Goal: Task Accomplishment & Management: Complete application form

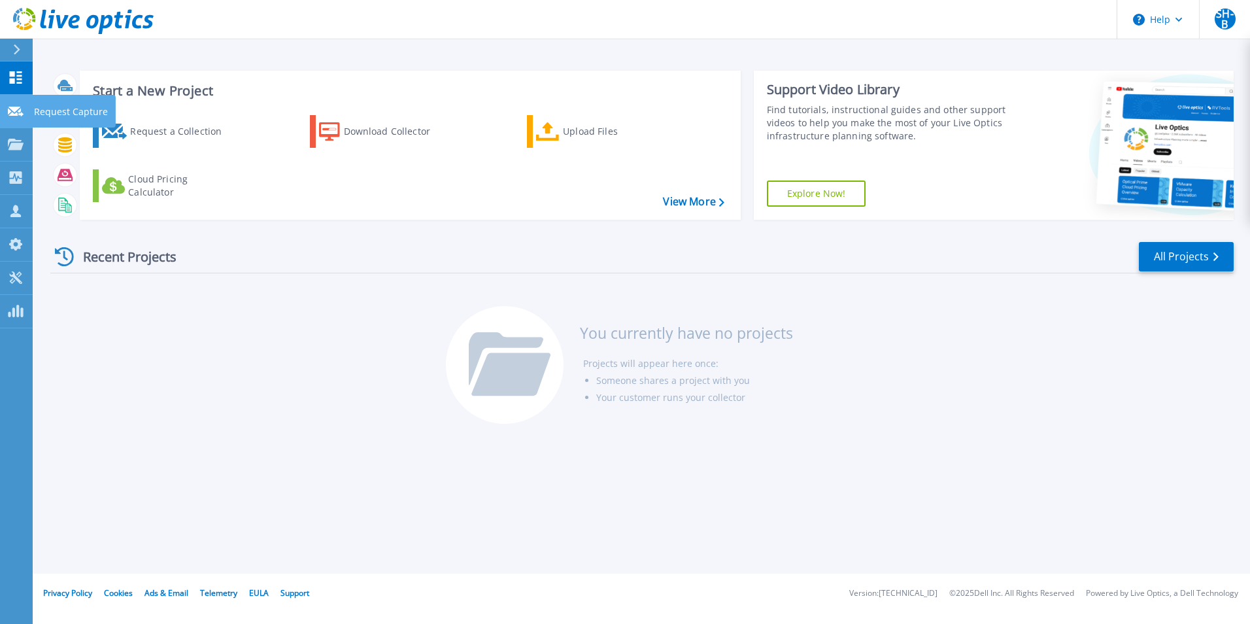
click at [27, 114] on link "Request Capture Request Capture" at bounding box center [16, 111] width 33 height 33
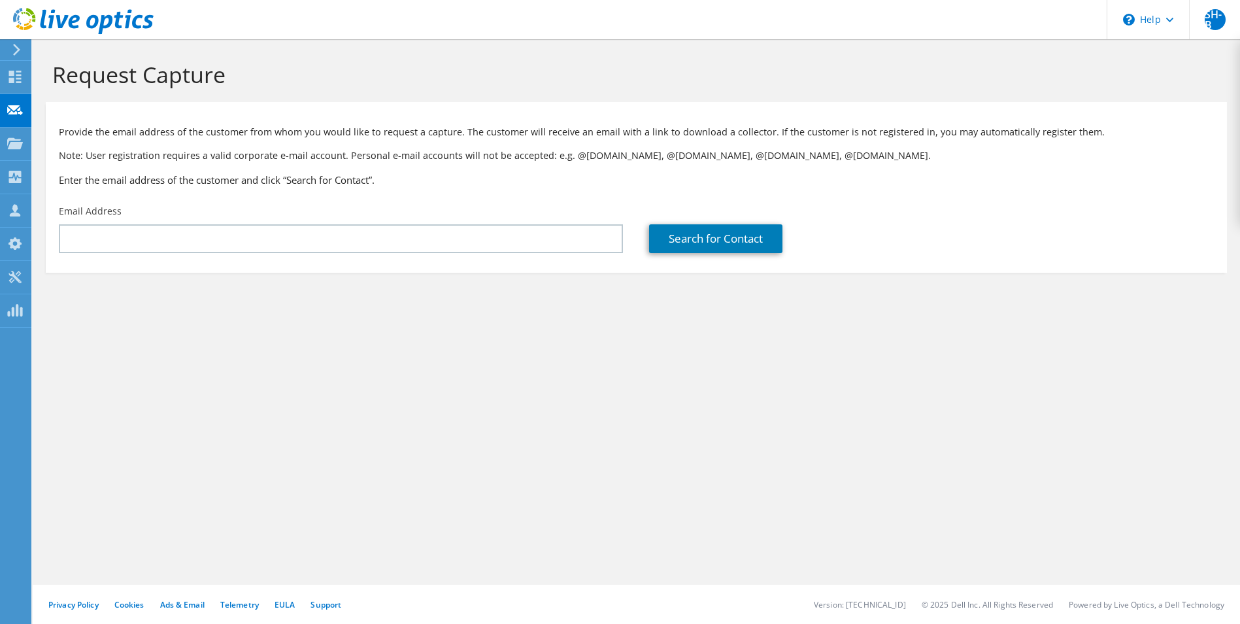
click at [29, 17] on icon at bounding box center [83, 21] width 141 height 27
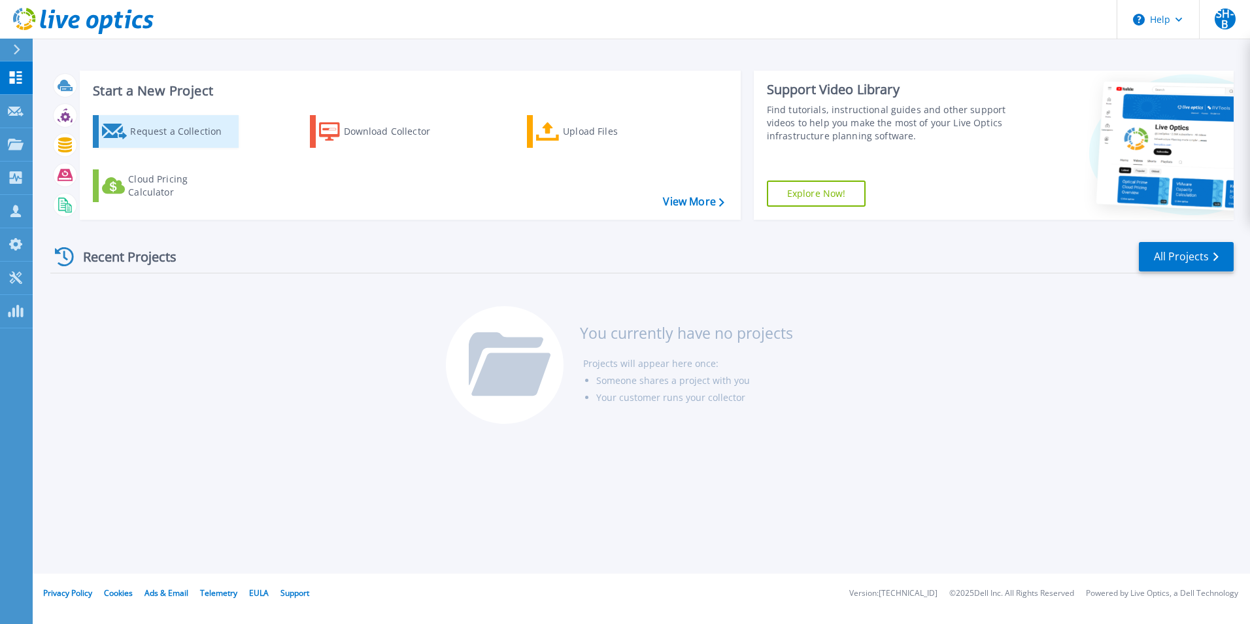
click at [202, 133] on div "Request a Collection" at bounding box center [182, 131] width 105 height 26
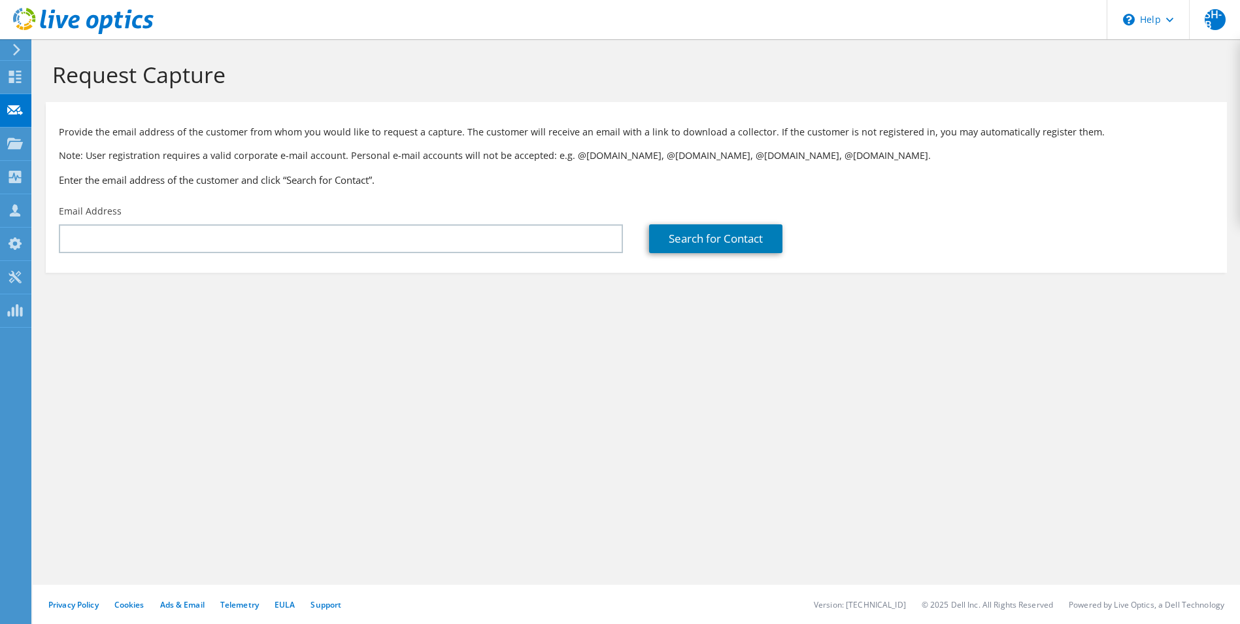
click at [416, 358] on div "Request Capture Provide the email address of the customer from whom you would l…" at bounding box center [636, 331] width 1207 height 584
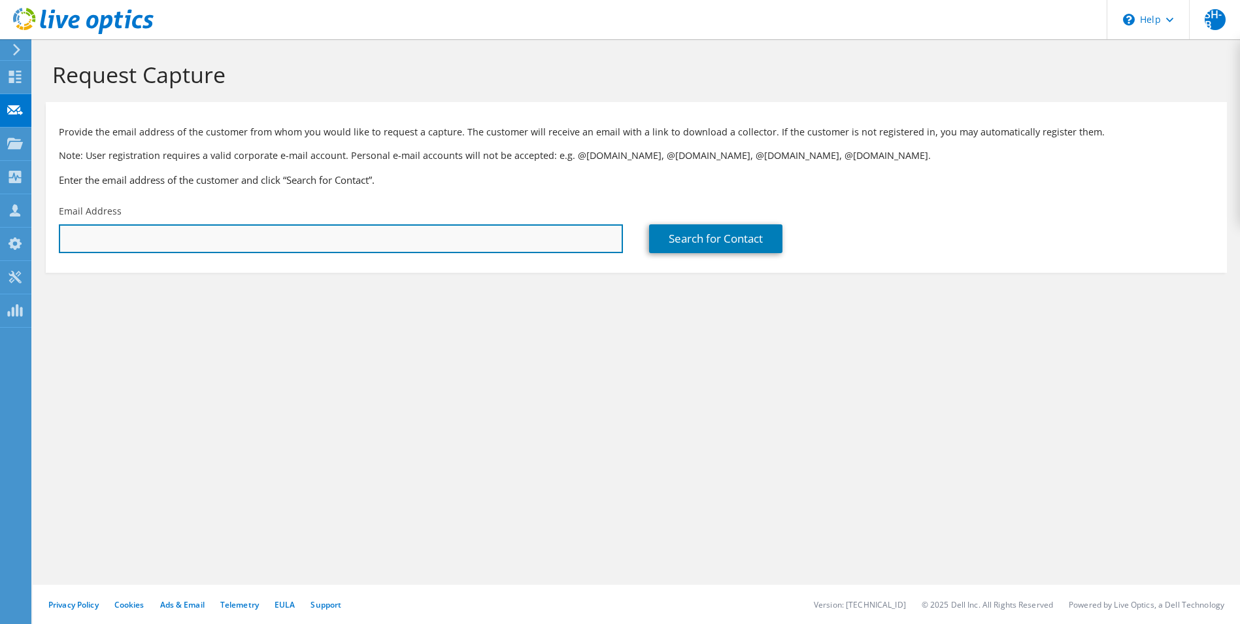
click at [478, 241] on input "text" at bounding box center [341, 238] width 564 height 29
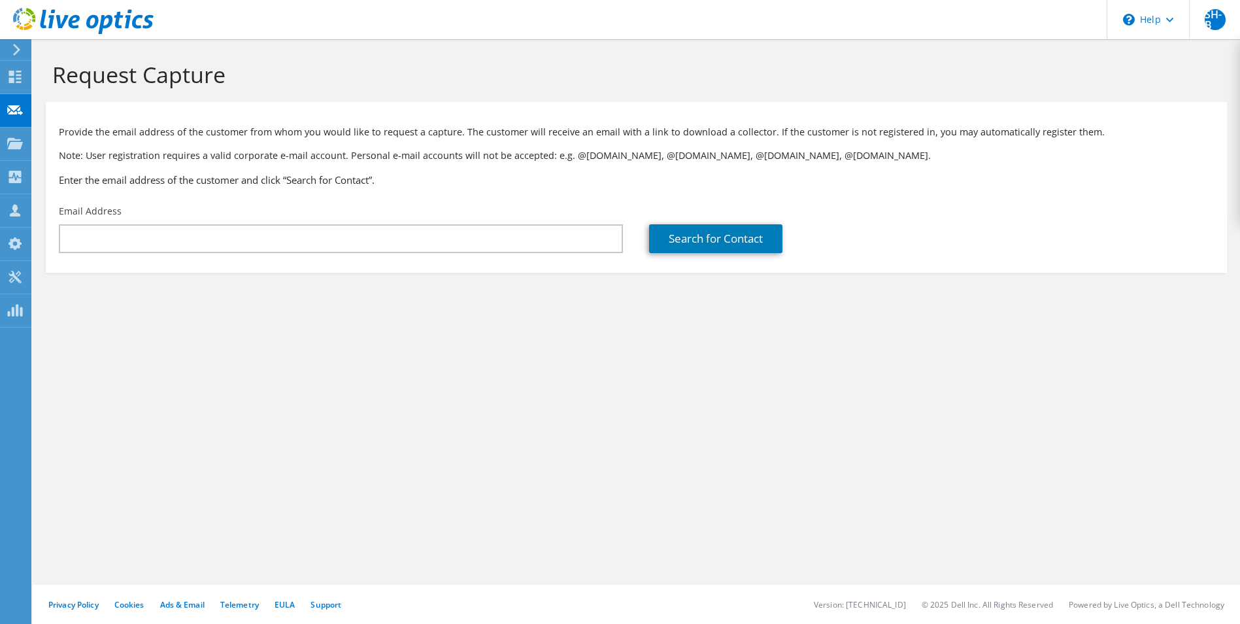
click at [122, 15] on icon at bounding box center [83, 21] width 141 height 27
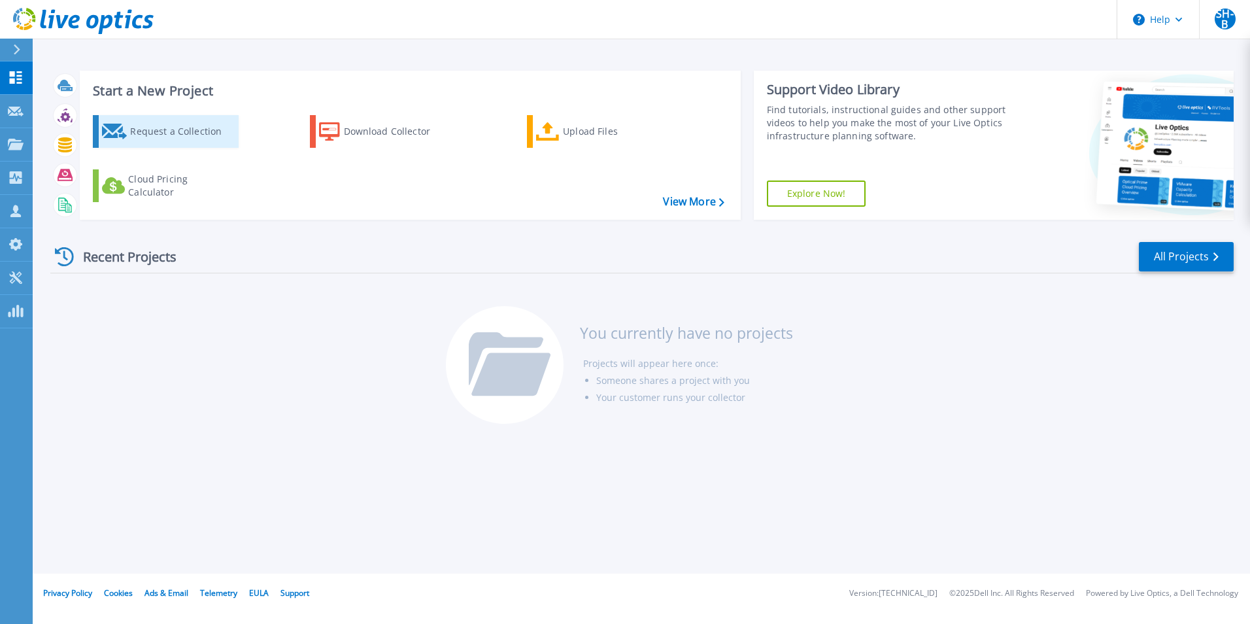
click at [165, 126] on div "Request a Collection" at bounding box center [182, 131] width 105 height 26
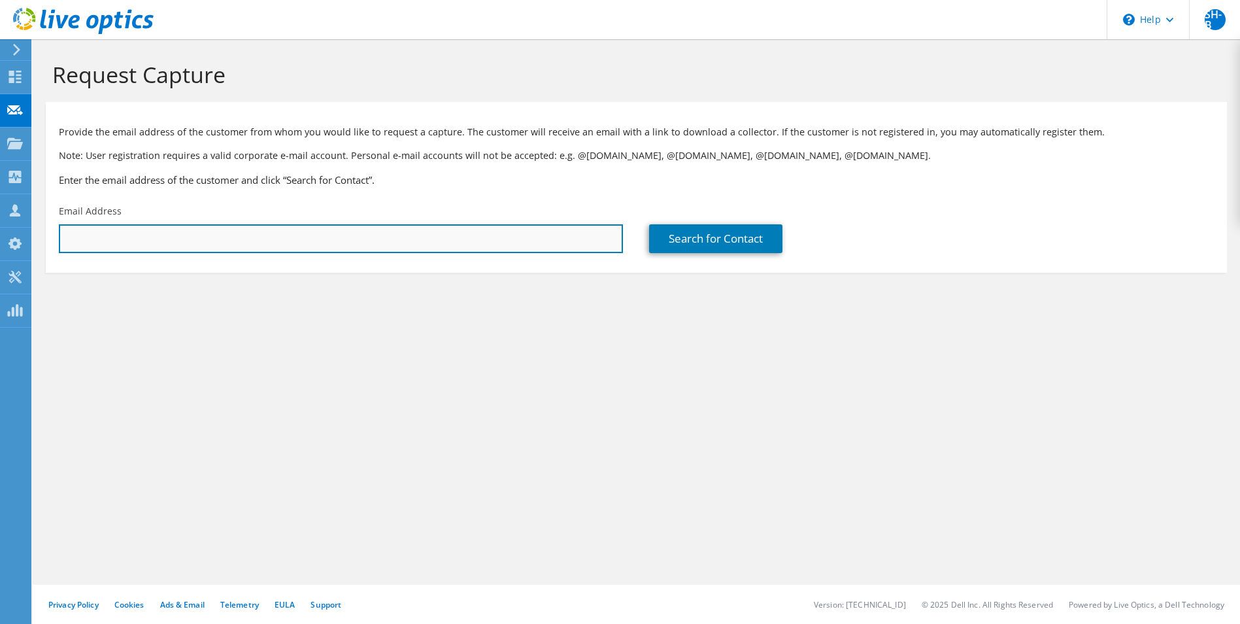
click at [220, 250] on input "text" at bounding box center [341, 238] width 564 height 29
click at [182, 248] on input "luke" at bounding box center [341, 238] width 564 height 29
type input "luke.cassidy@port-vale.co.uk"
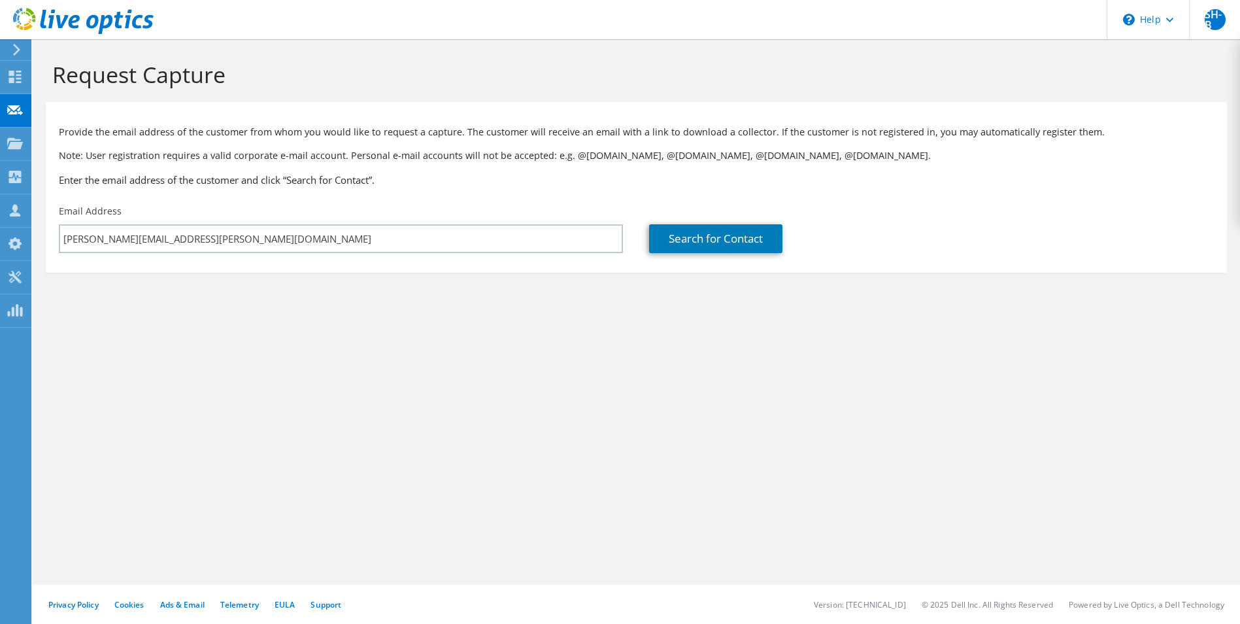
click at [191, 261] on section "Provide the email address of the customer from whom you would like to request a…" at bounding box center [636, 187] width 1181 height 171
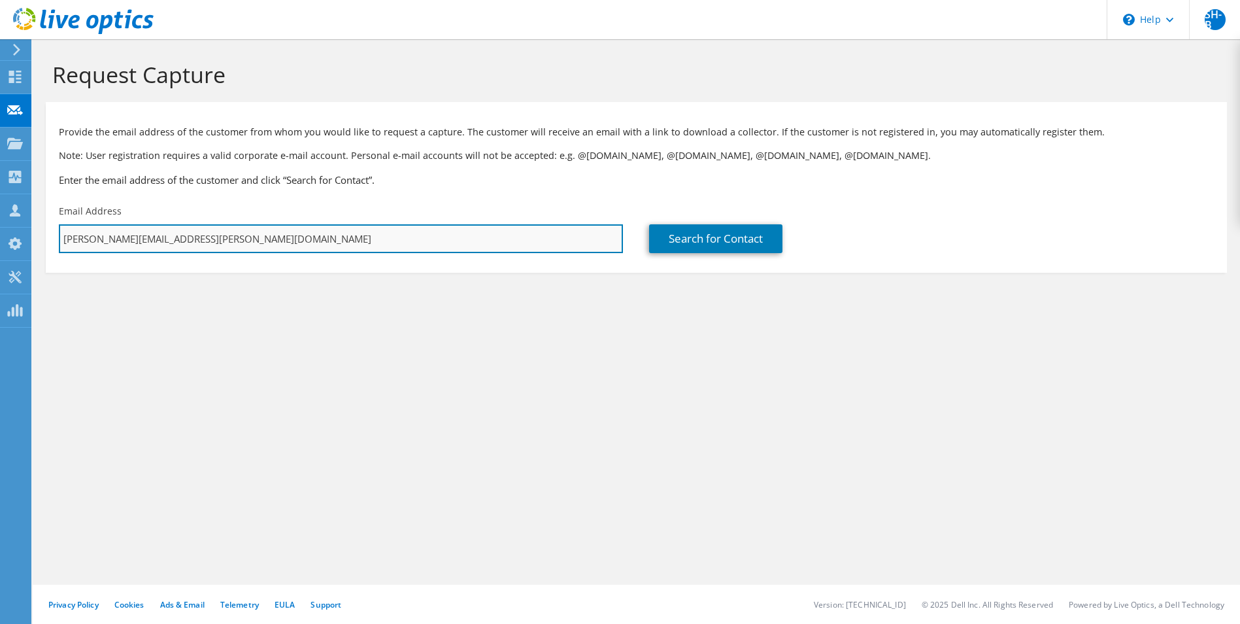
click at [225, 237] on input "luke.cassidy@port-vale.co.uk" at bounding box center [341, 238] width 564 height 29
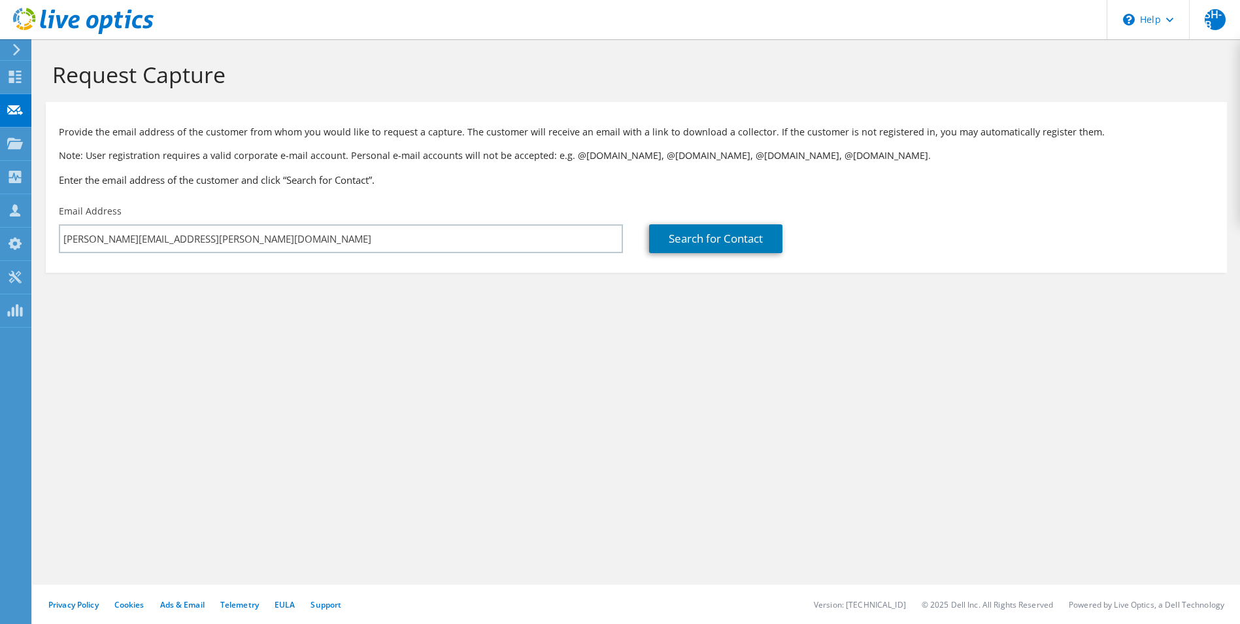
click at [254, 207] on div "Email Address luke.cassidy@port-vale.co.uk" at bounding box center [341, 228] width 590 height 61
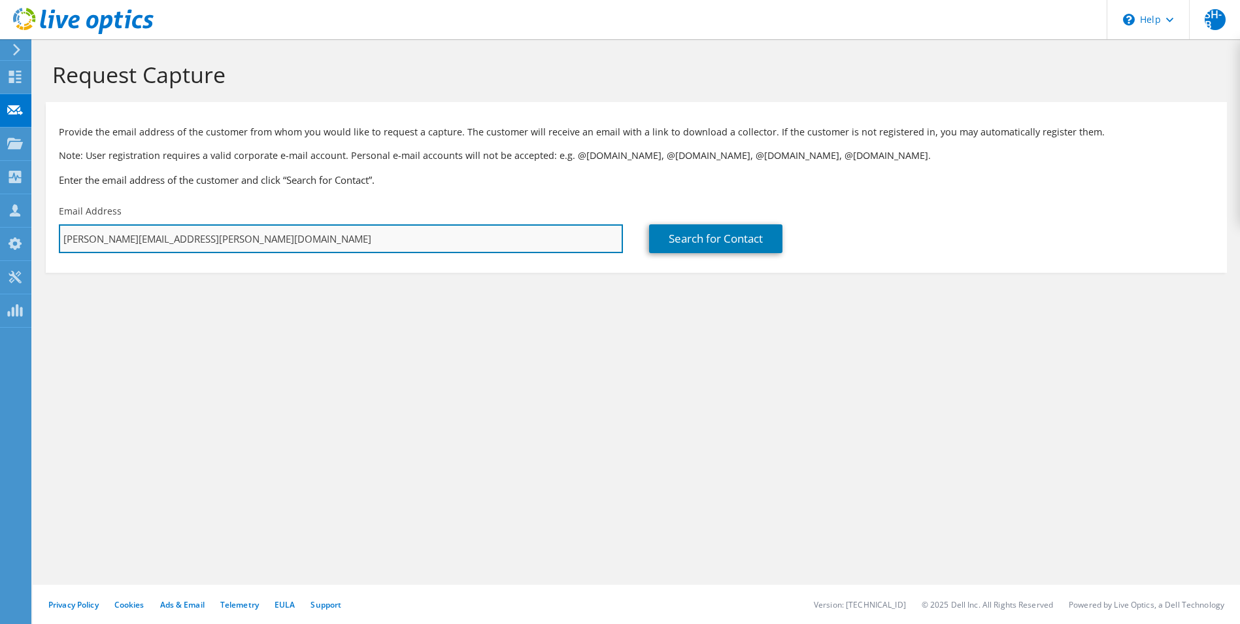
click at [250, 246] on input "luke.cassidy@port-vale.co.uk" at bounding box center [341, 238] width 564 height 29
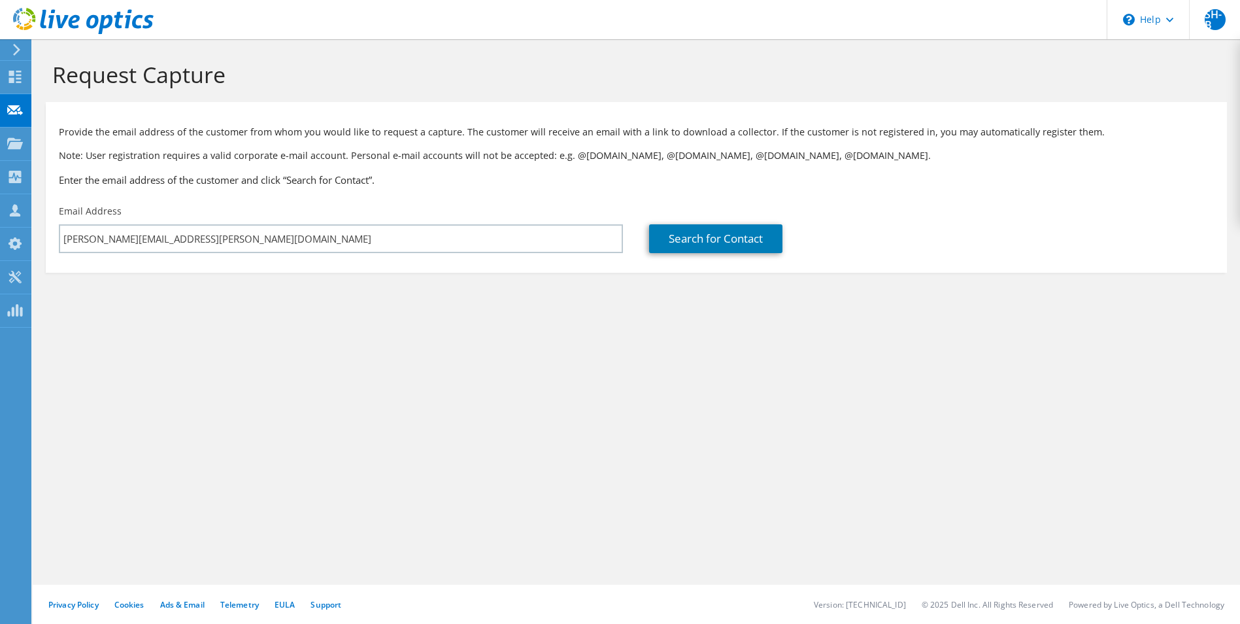
click at [290, 273] on section "Provide the email address of the customer from whom you would like to request a…" at bounding box center [636, 187] width 1181 height 171
click at [726, 241] on link "Search for Contact" at bounding box center [715, 238] width 133 height 29
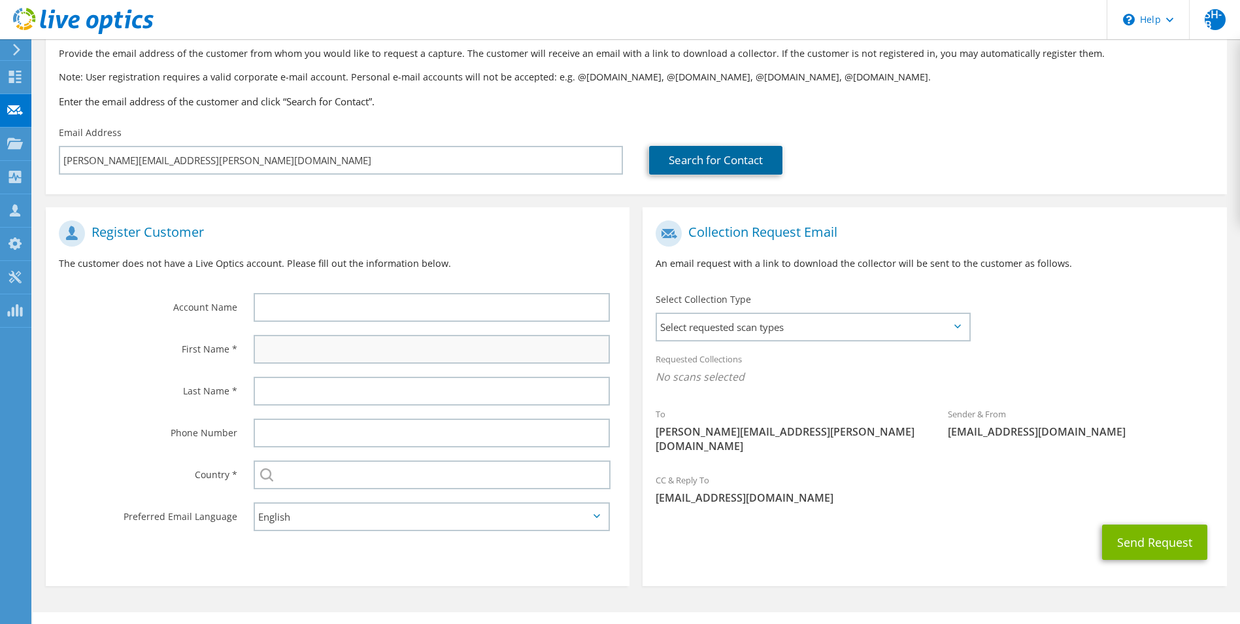
scroll to position [92, 0]
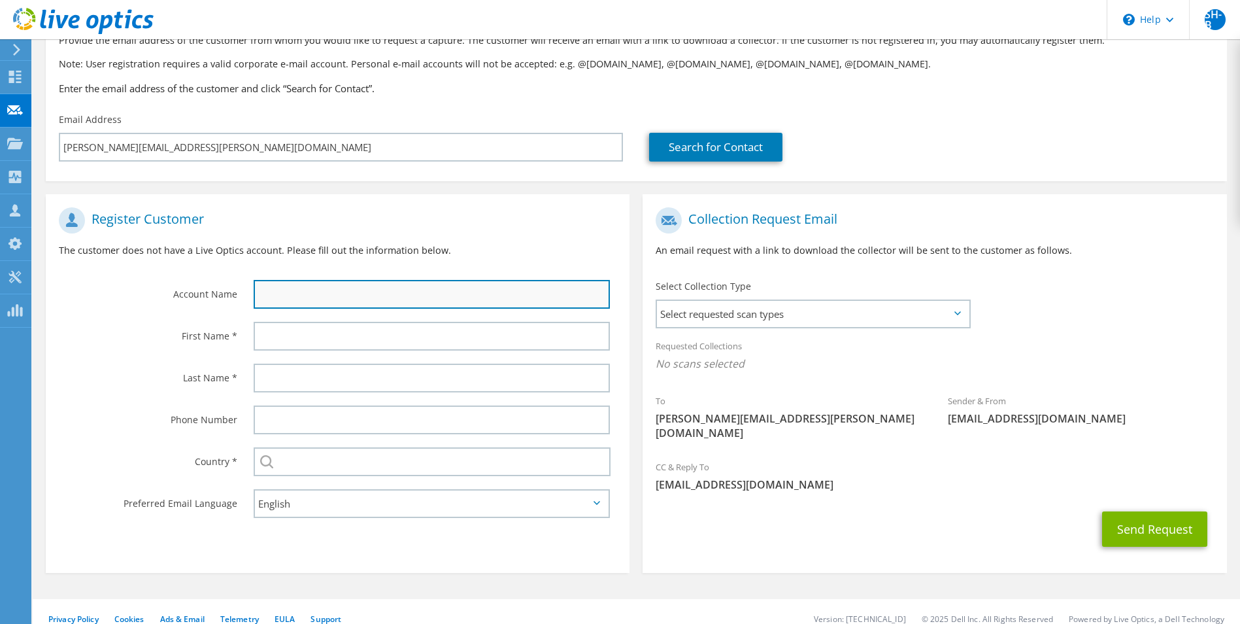
click at [397, 295] on input "text" at bounding box center [432, 294] width 357 height 29
click at [518, 295] on input "text" at bounding box center [432, 294] width 357 height 29
type input "Port Vale FC"
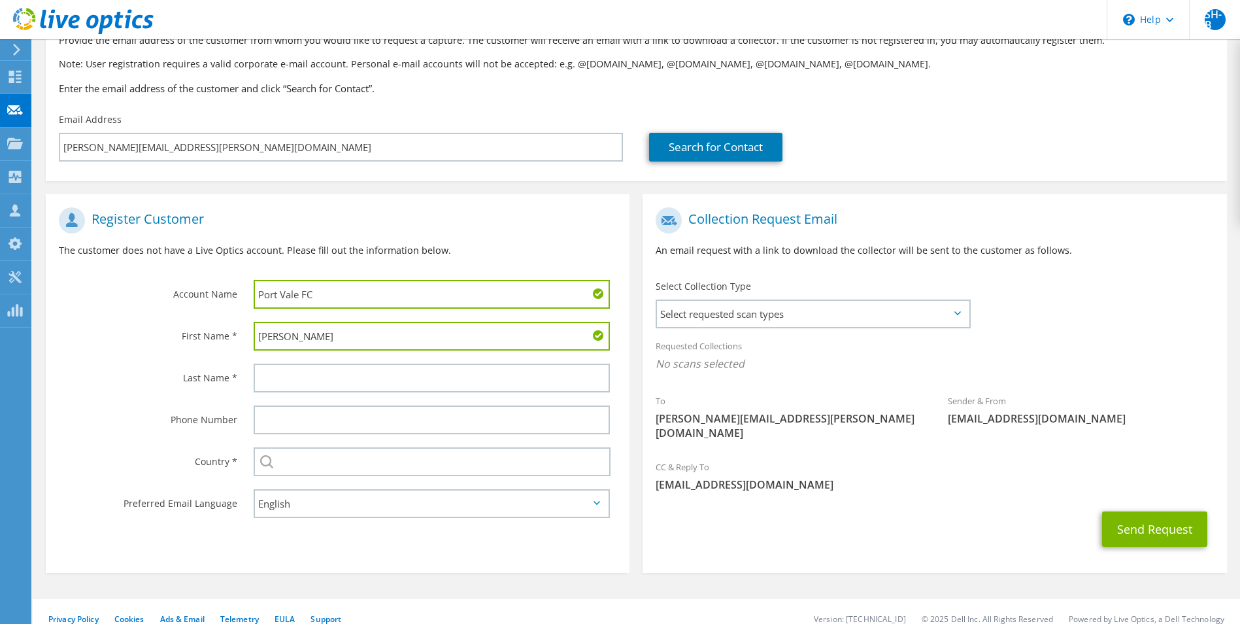
type input "Luke"
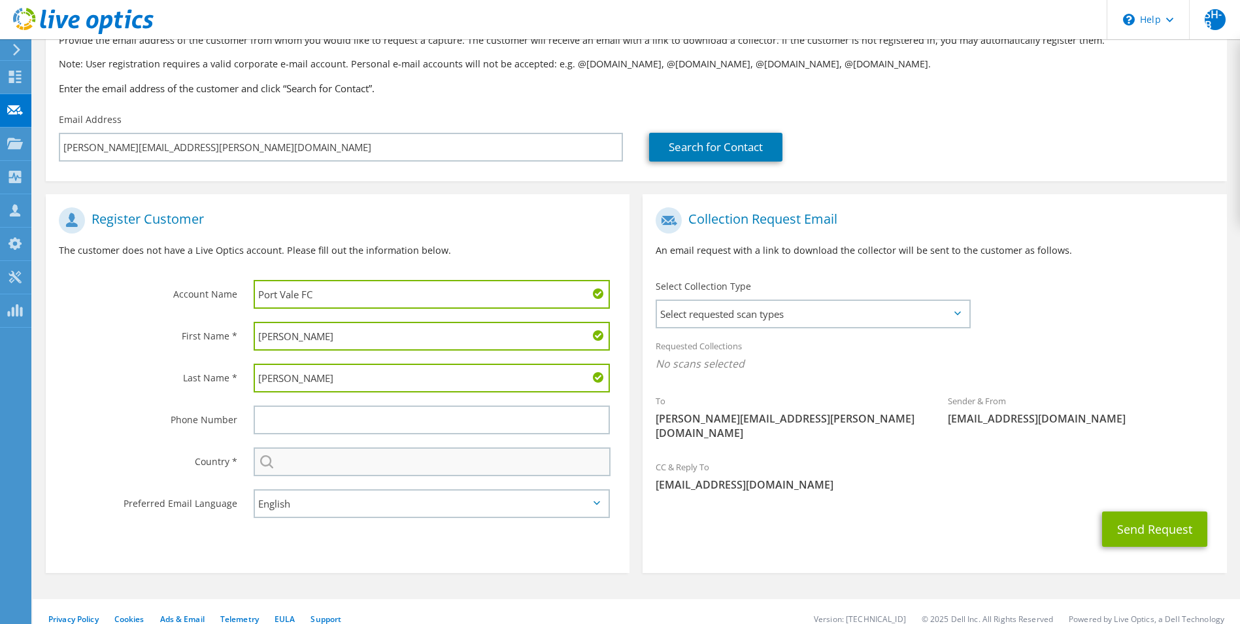
type input "Cassidy"
click at [418, 460] on input "text" at bounding box center [433, 461] width 358 height 29
type input "[GEOGRAPHIC_DATA]"
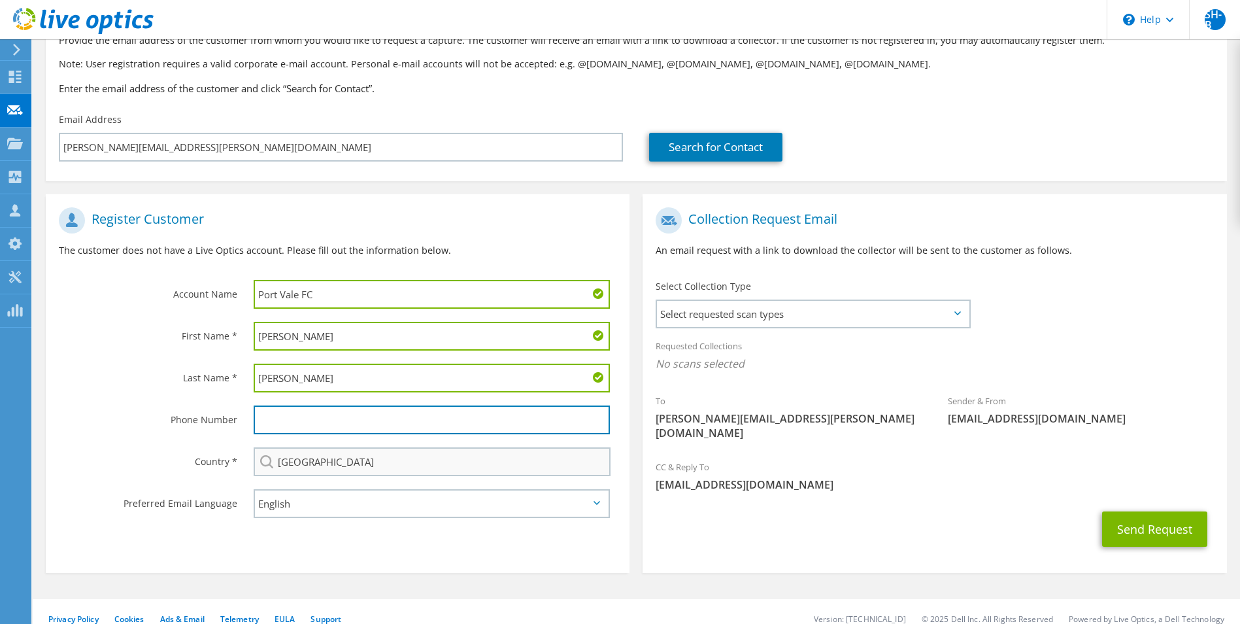
type input "07551151575"
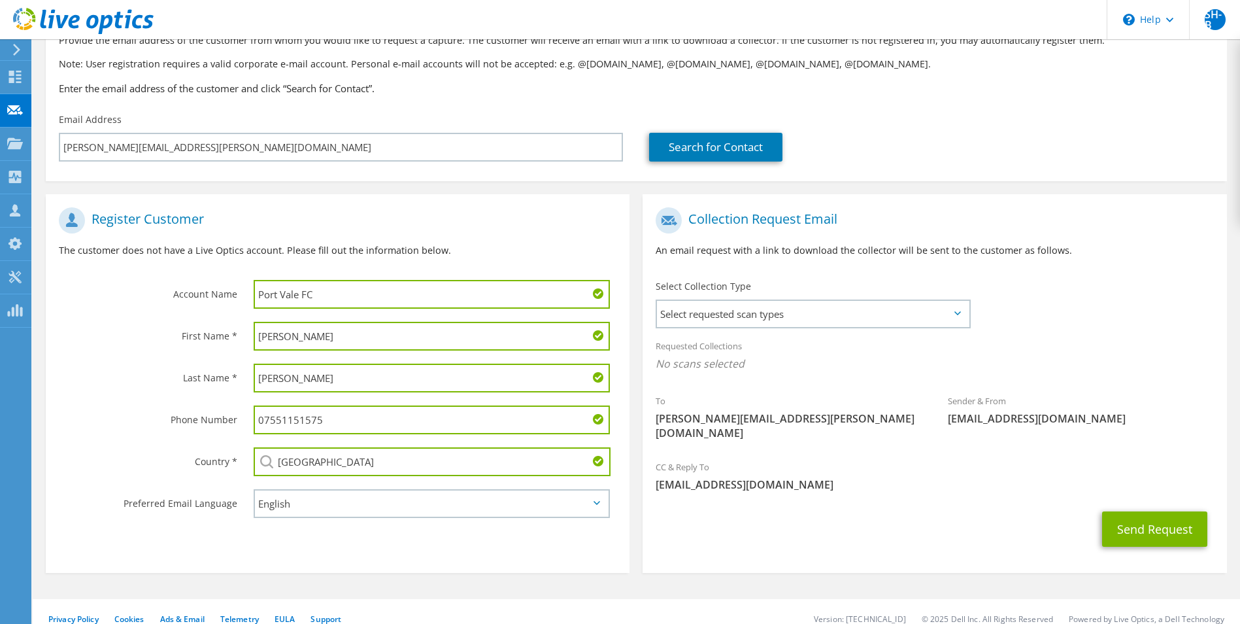
drag, startPoint x: 380, startPoint y: 426, endPoint x: 221, endPoint y: 394, distance: 162.5
click at [221, 394] on section "Register Customer The customer does not have a Live Optics account. Please fill…" at bounding box center [338, 383] width 584 height 378
click at [216, 492] on label "Preferred Email Language" at bounding box center [148, 499] width 178 height 21
click at [955, 546] on section "Collection Request Email An email request with a link to download the collector…" at bounding box center [935, 383] width 584 height 378
click at [891, 306] on span "Select requested scan types" at bounding box center [812, 314] width 311 height 26
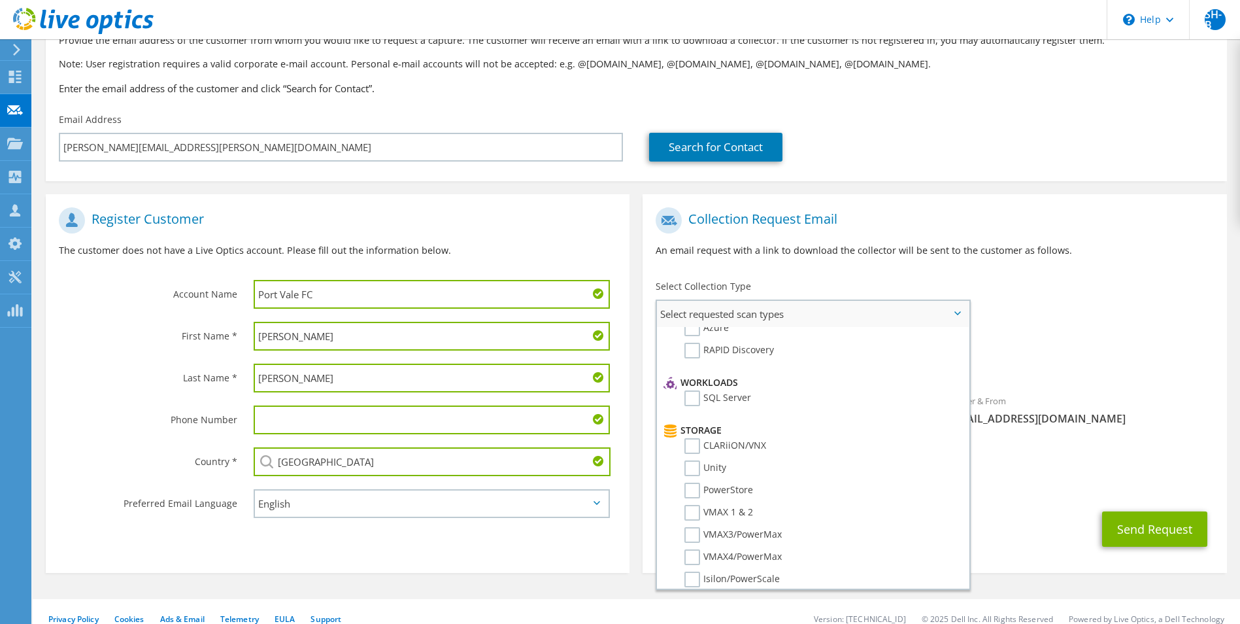
scroll to position [0, 0]
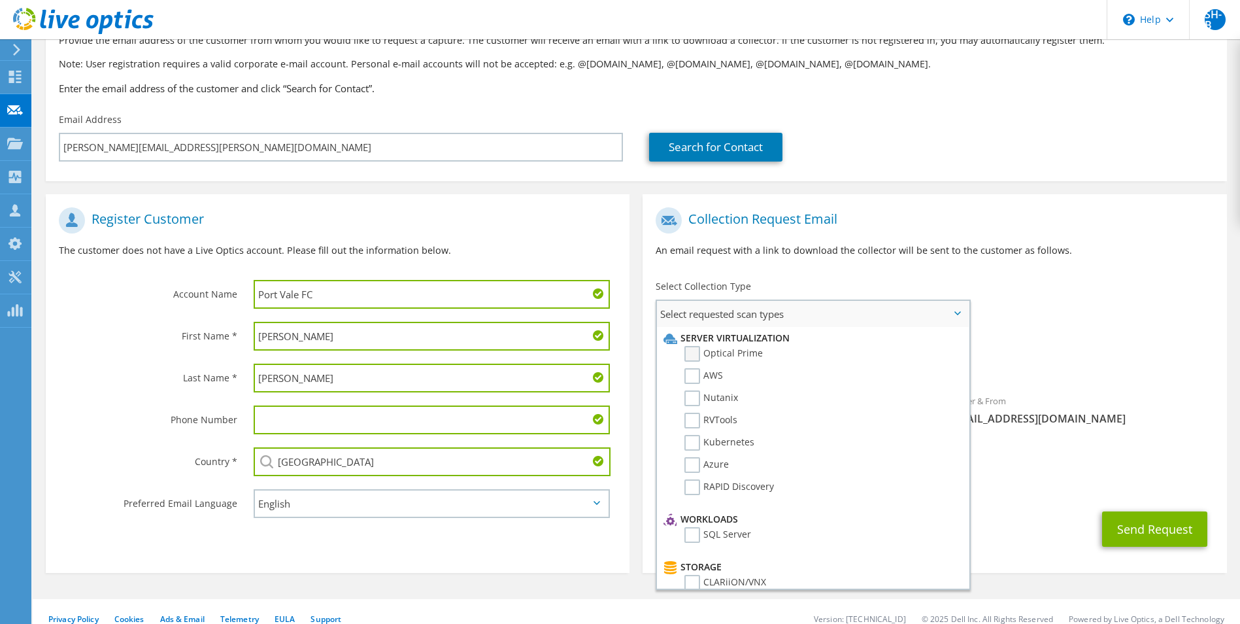
click at [751, 356] on label "Optical Prime" at bounding box center [723, 354] width 78 height 16
click at [0, 0] on input "Optical Prime" at bounding box center [0, 0] width 0 height 0
click at [1028, 373] on span "Optical Prime" at bounding box center [935, 367] width 558 height 22
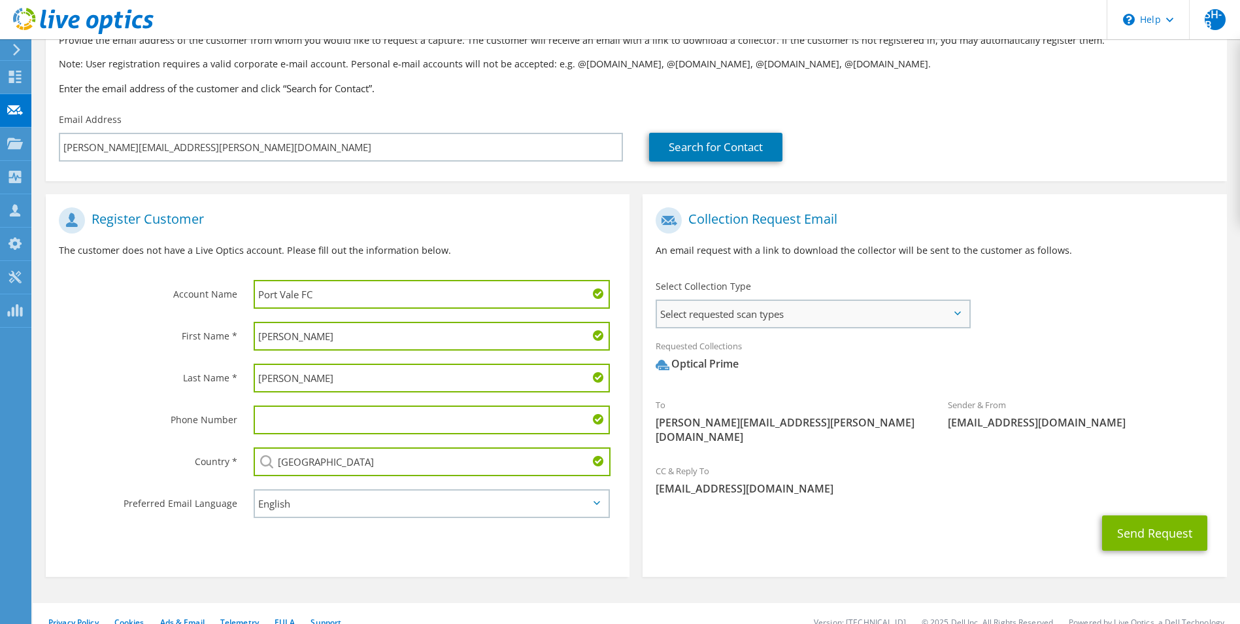
click at [882, 316] on span "Select requested scan types" at bounding box center [812, 314] width 311 height 26
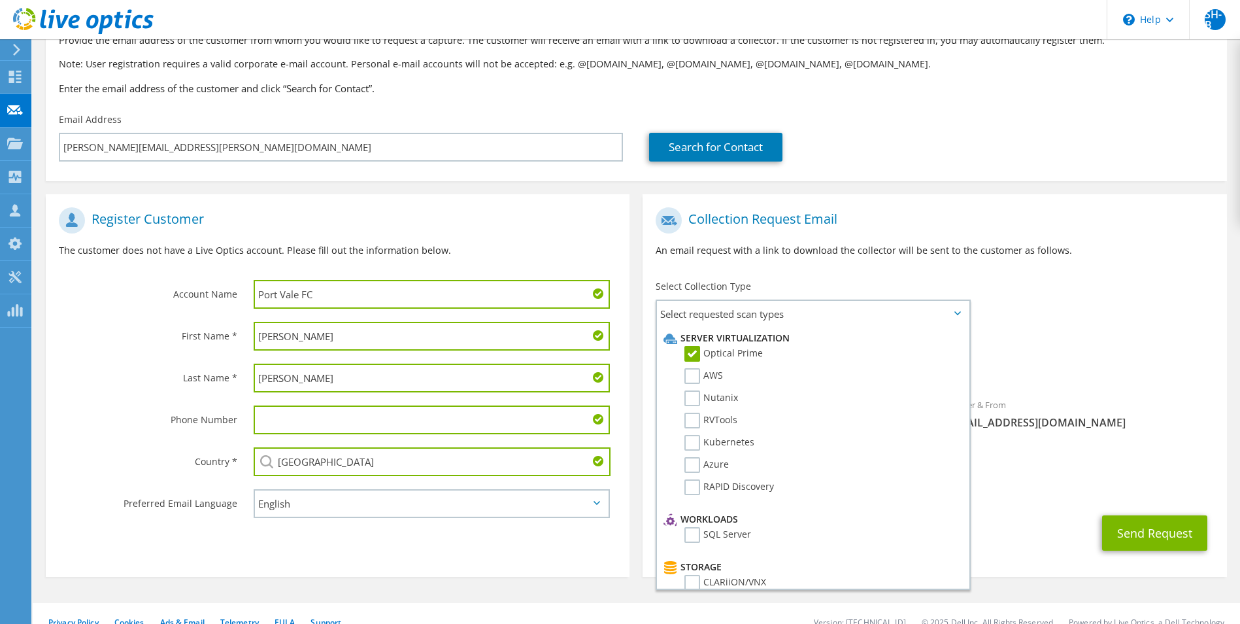
click at [1063, 340] on div "Requested Collections No scans selected Optical Prime" at bounding box center [935, 358] width 584 height 52
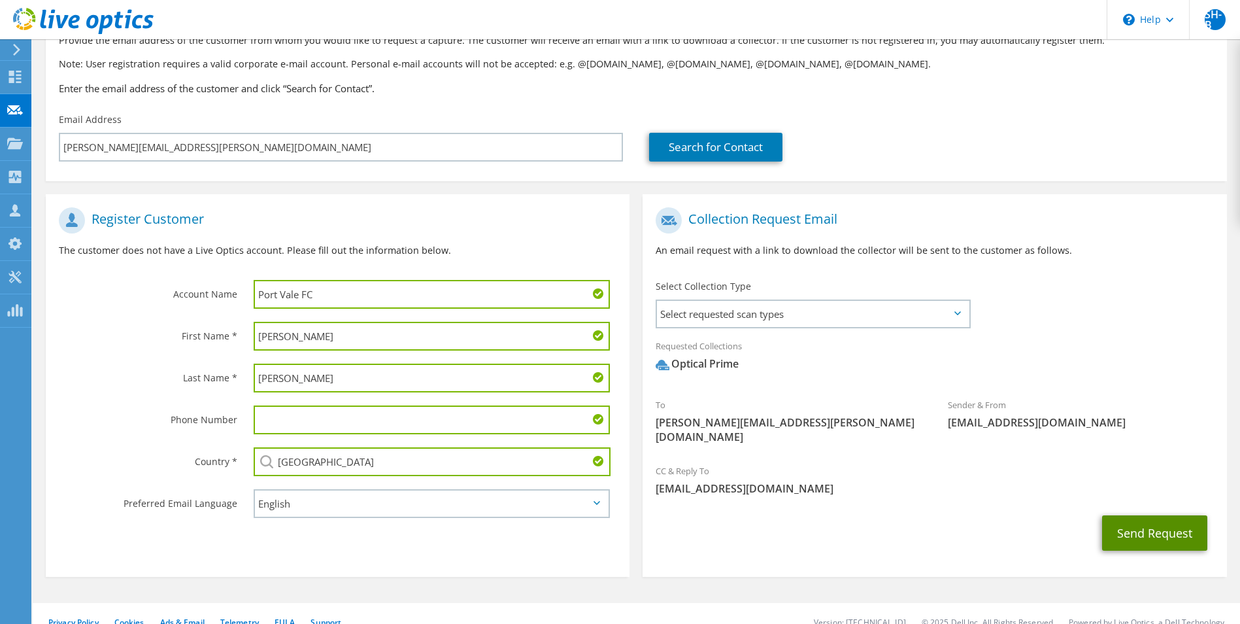
click at [1134, 515] on button "Send Request" at bounding box center [1154, 532] width 105 height 35
